Goal: Task Accomplishment & Management: Use online tool/utility

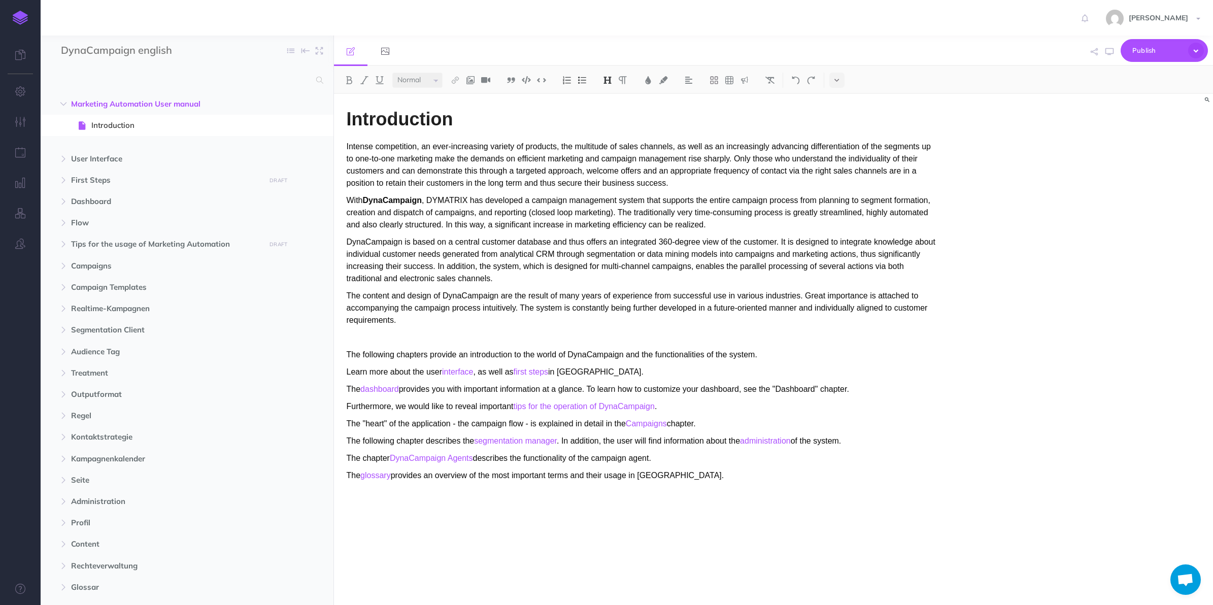
select select "null"
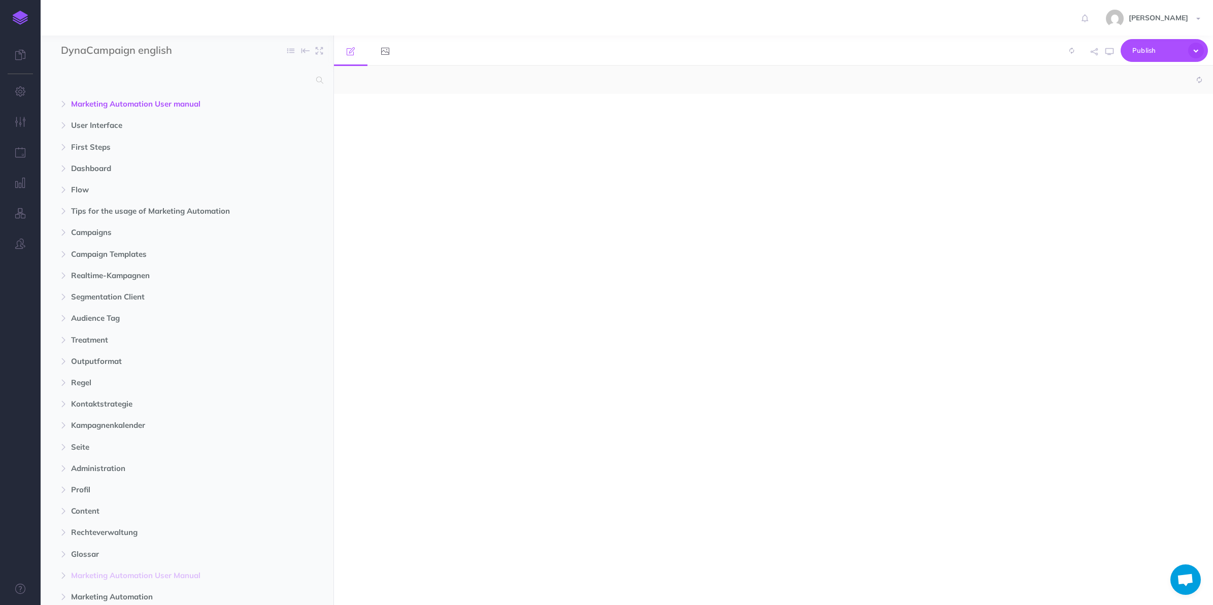
select select "null"
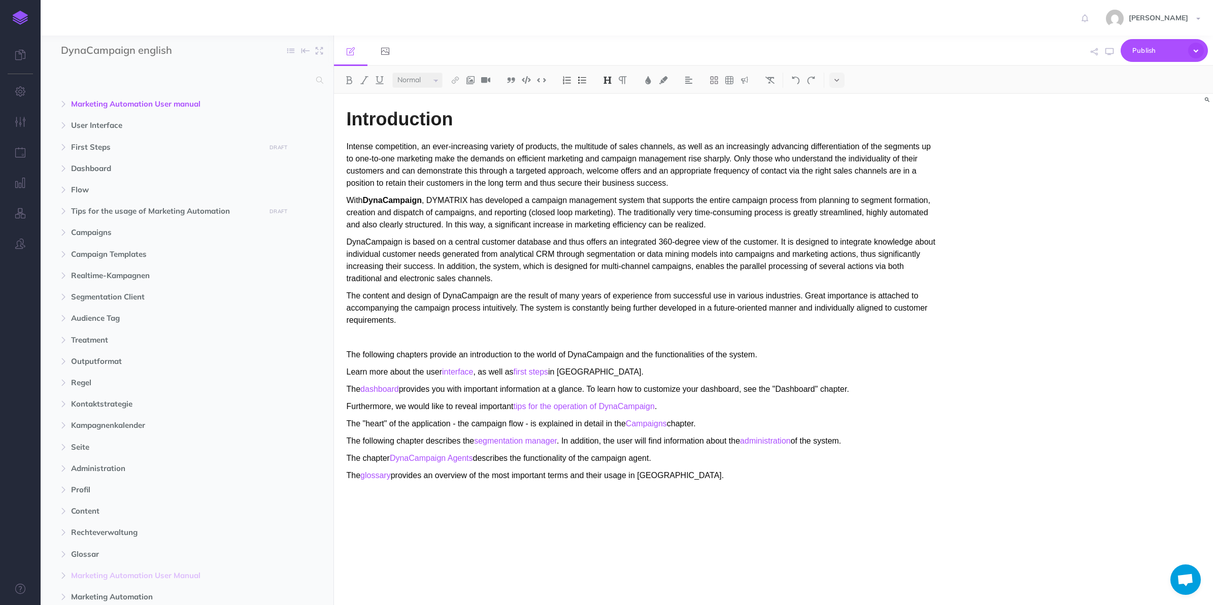
click at [387, 204] on strong "DynaCampaign" at bounding box center [392, 200] width 59 height 9
click at [1196, 46] on icon "button" at bounding box center [1196, 51] width 16 height 16
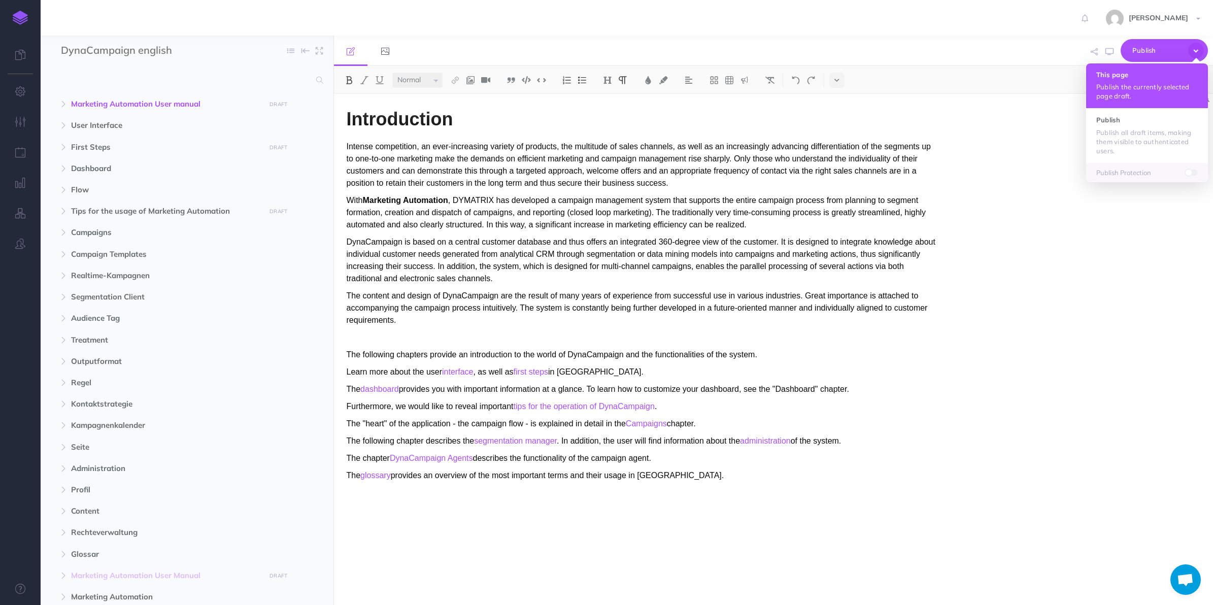
click at [1140, 82] on p "Publish the currently selected page draft." at bounding box center [1147, 91] width 102 height 18
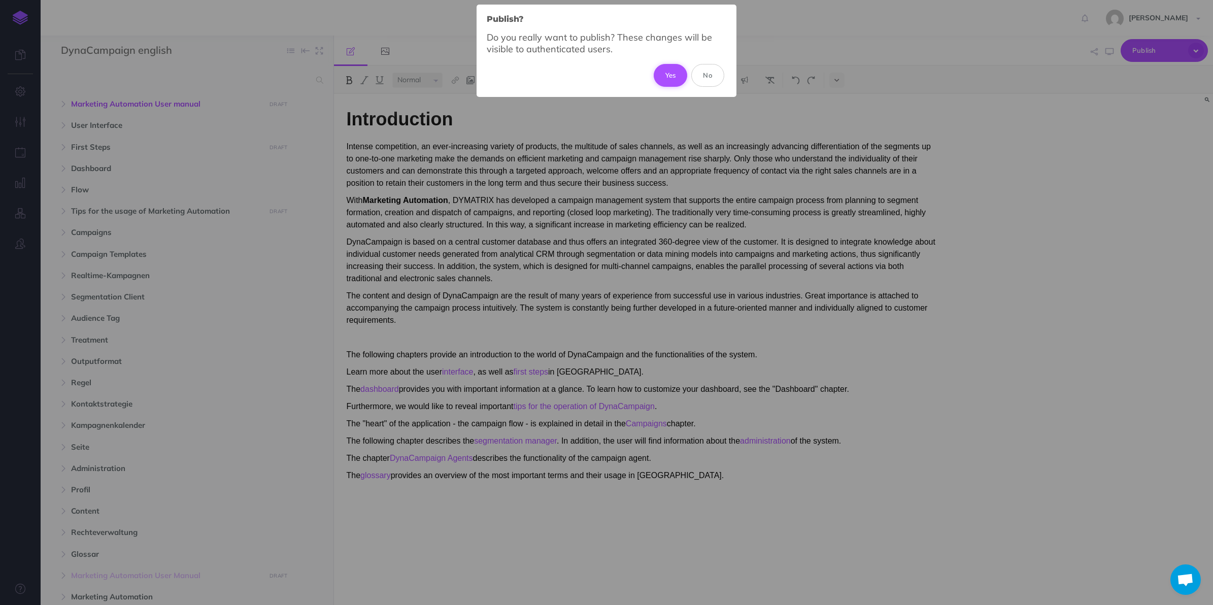
click at [670, 79] on button "Yes" at bounding box center [671, 75] width 34 height 22
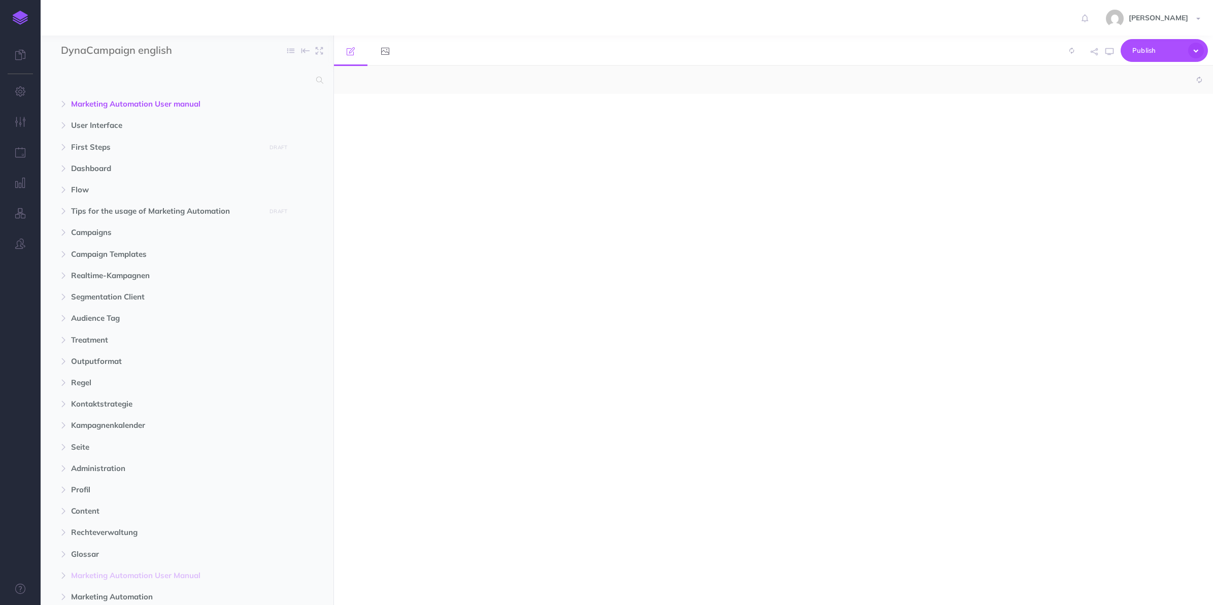
select select "null"
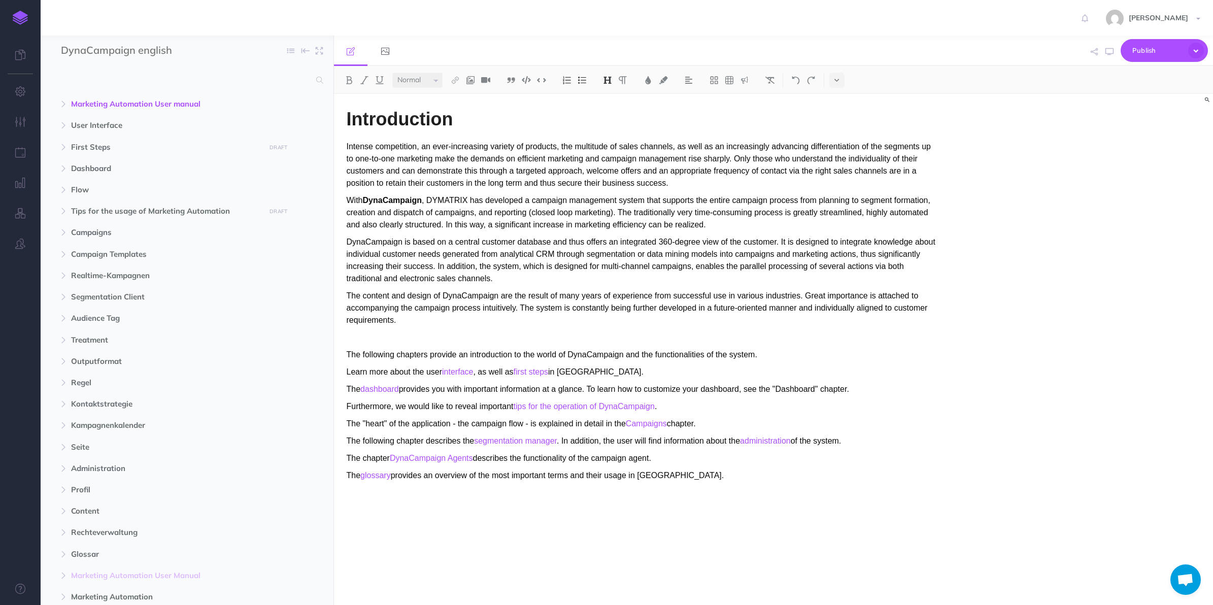
click at [371, 201] on strong "DynaCampaign" at bounding box center [392, 200] width 59 height 9
click at [425, 186] on p "Intense competition, an ever-increasing variety of products, the multitude of s…" at bounding box center [642, 165] width 590 height 49
click at [109, 130] on span "User Interface" at bounding box center [165, 125] width 189 height 12
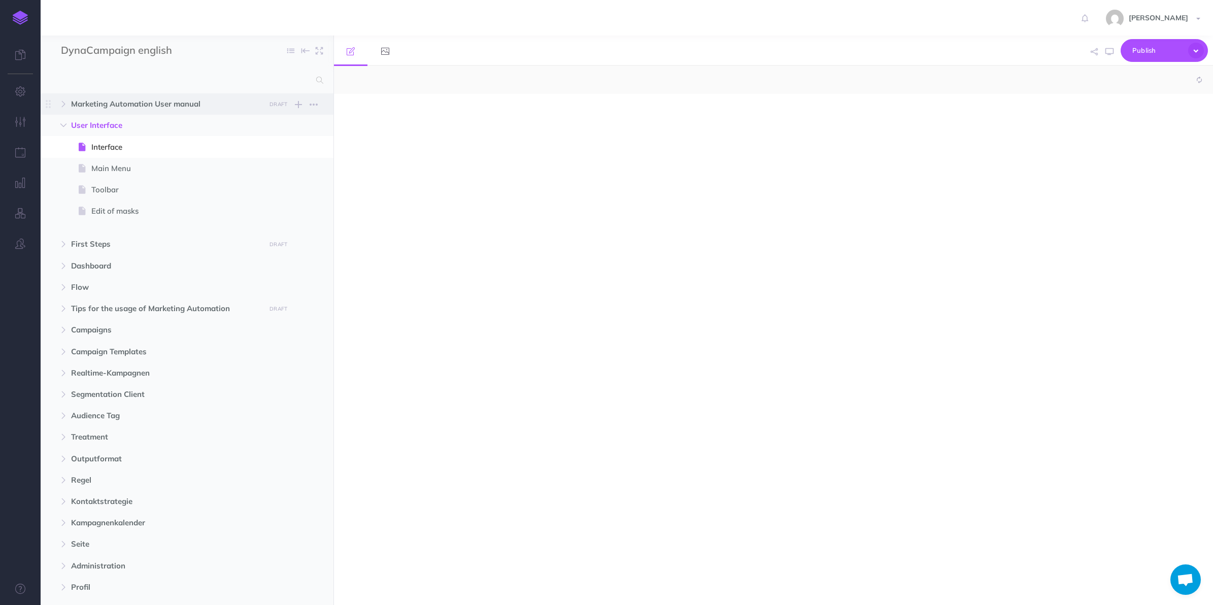
select select "null"
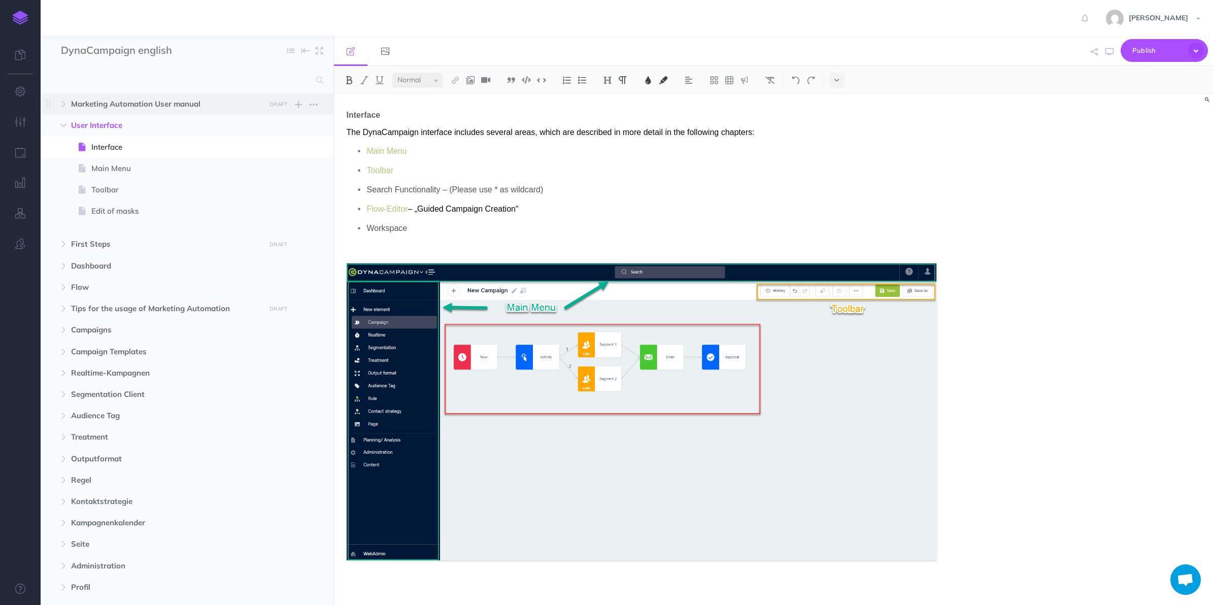
click at [128, 100] on span "Marketing Automation User manual" at bounding box center [165, 104] width 189 height 12
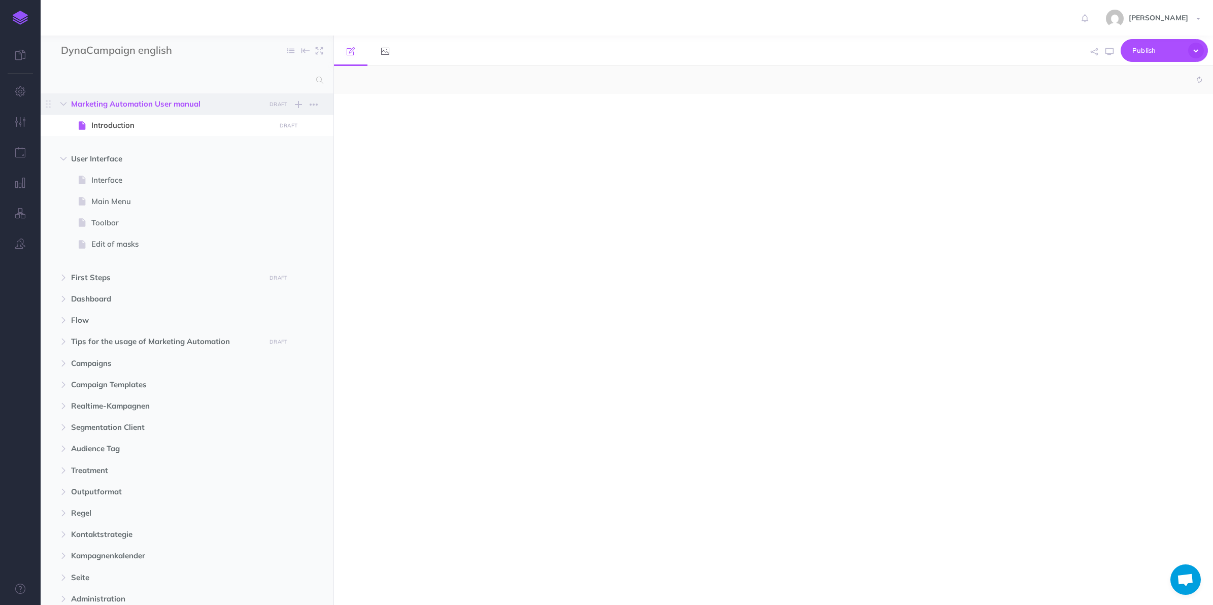
select select "null"
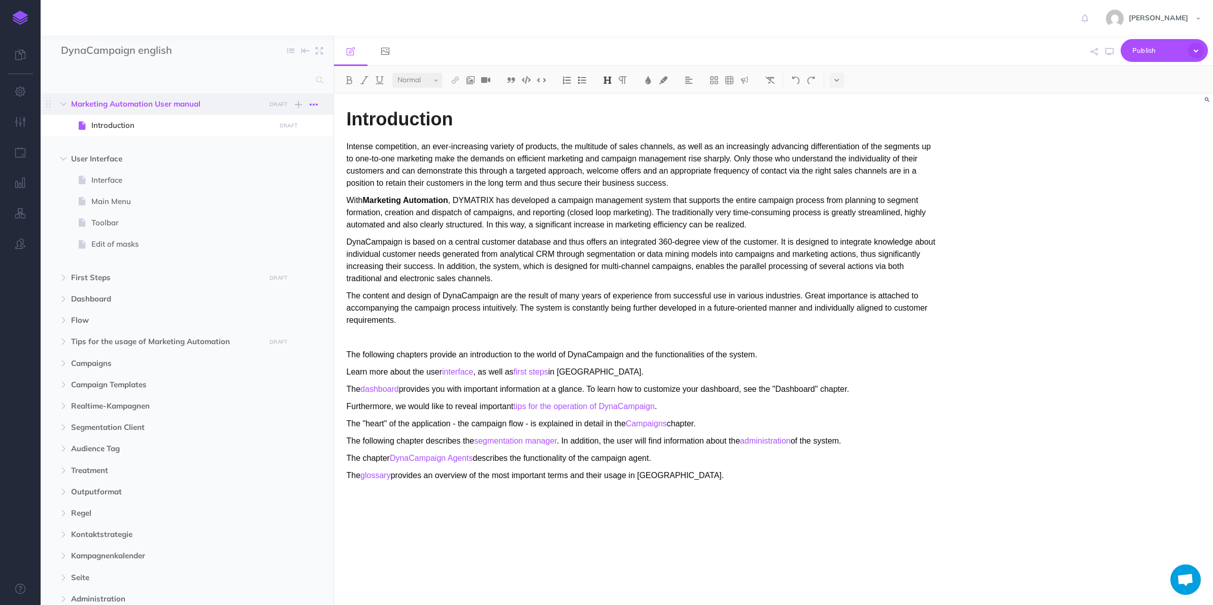
click at [318, 104] on button "button" at bounding box center [314, 104] width 18 height 12
click at [126, 125] on span "Introduction" at bounding box center [181, 125] width 181 height 12
click at [136, 100] on span "Marketing Automation User manual" at bounding box center [165, 104] width 189 height 12
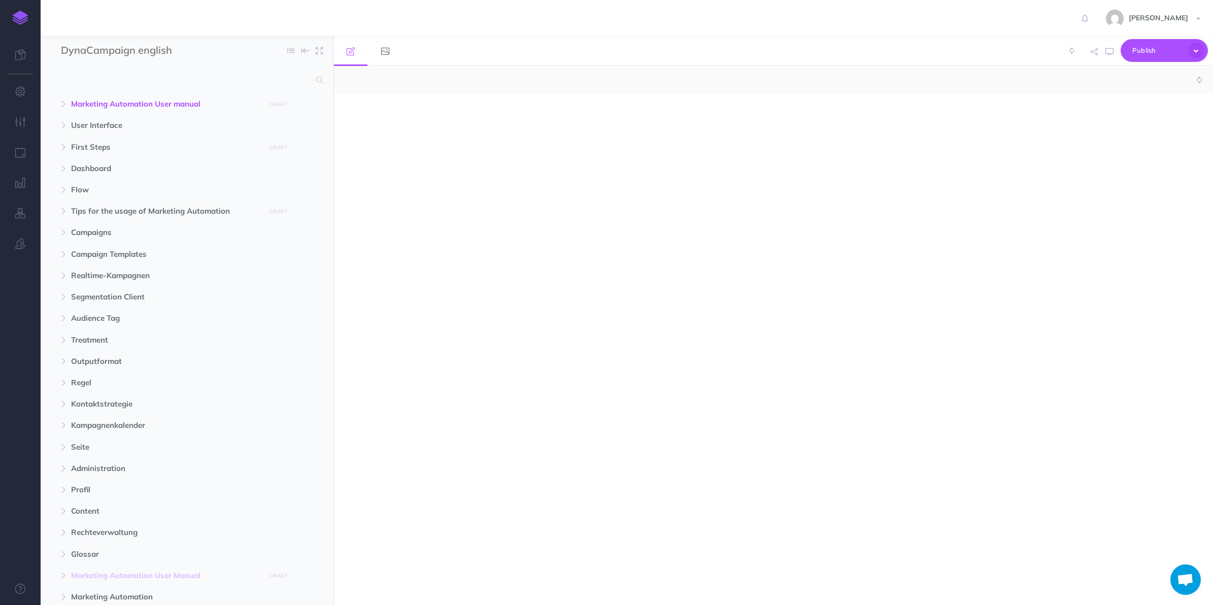
select select "null"
